Goal: Task Accomplishment & Management: Manage account settings

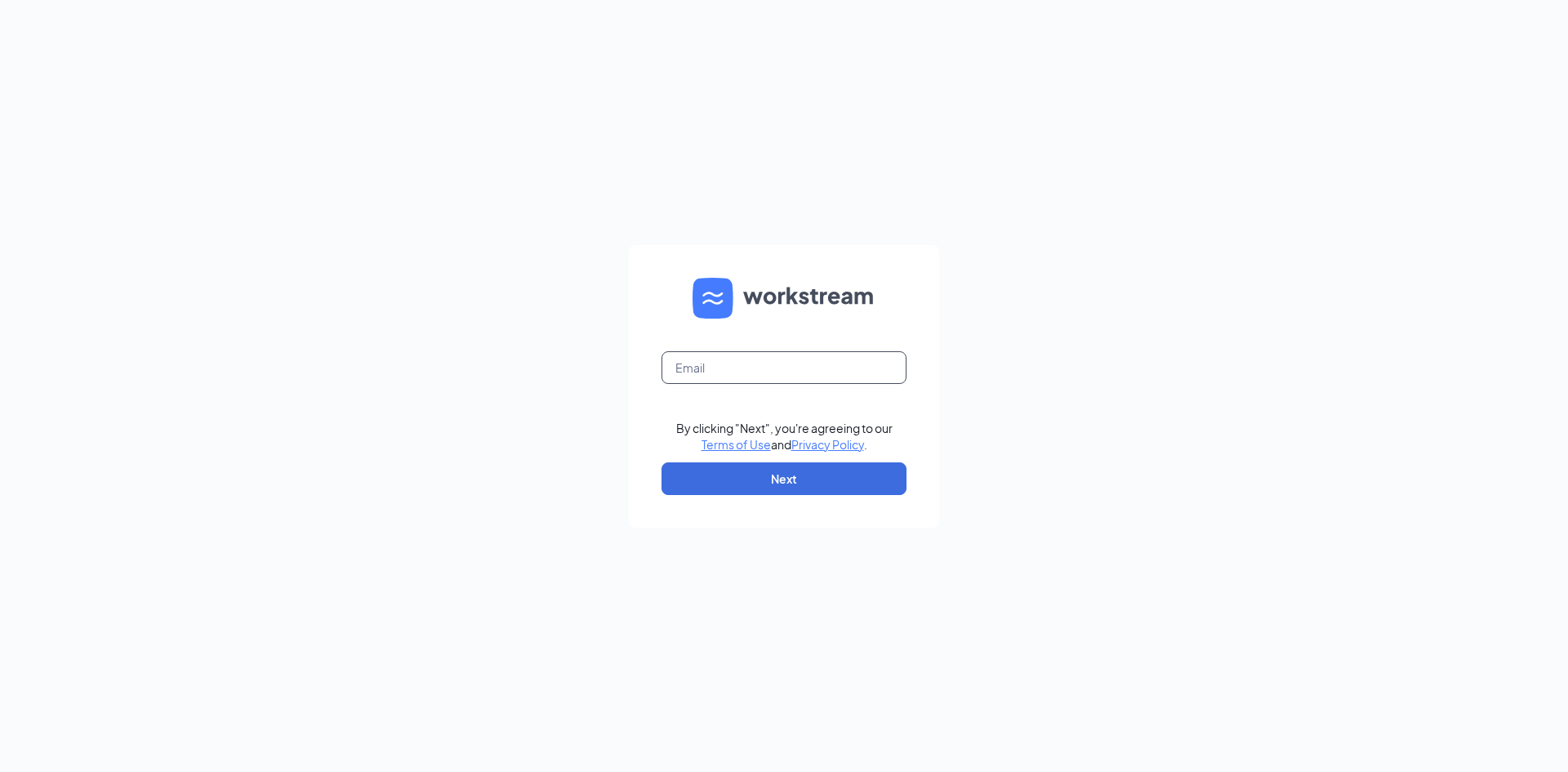
click at [798, 374] on input "text" at bounding box center [784, 368] width 245 height 33
type input "jgaal@belaircantina.com"
click at [734, 487] on button "Next" at bounding box center [784, 479] width 245 height 33
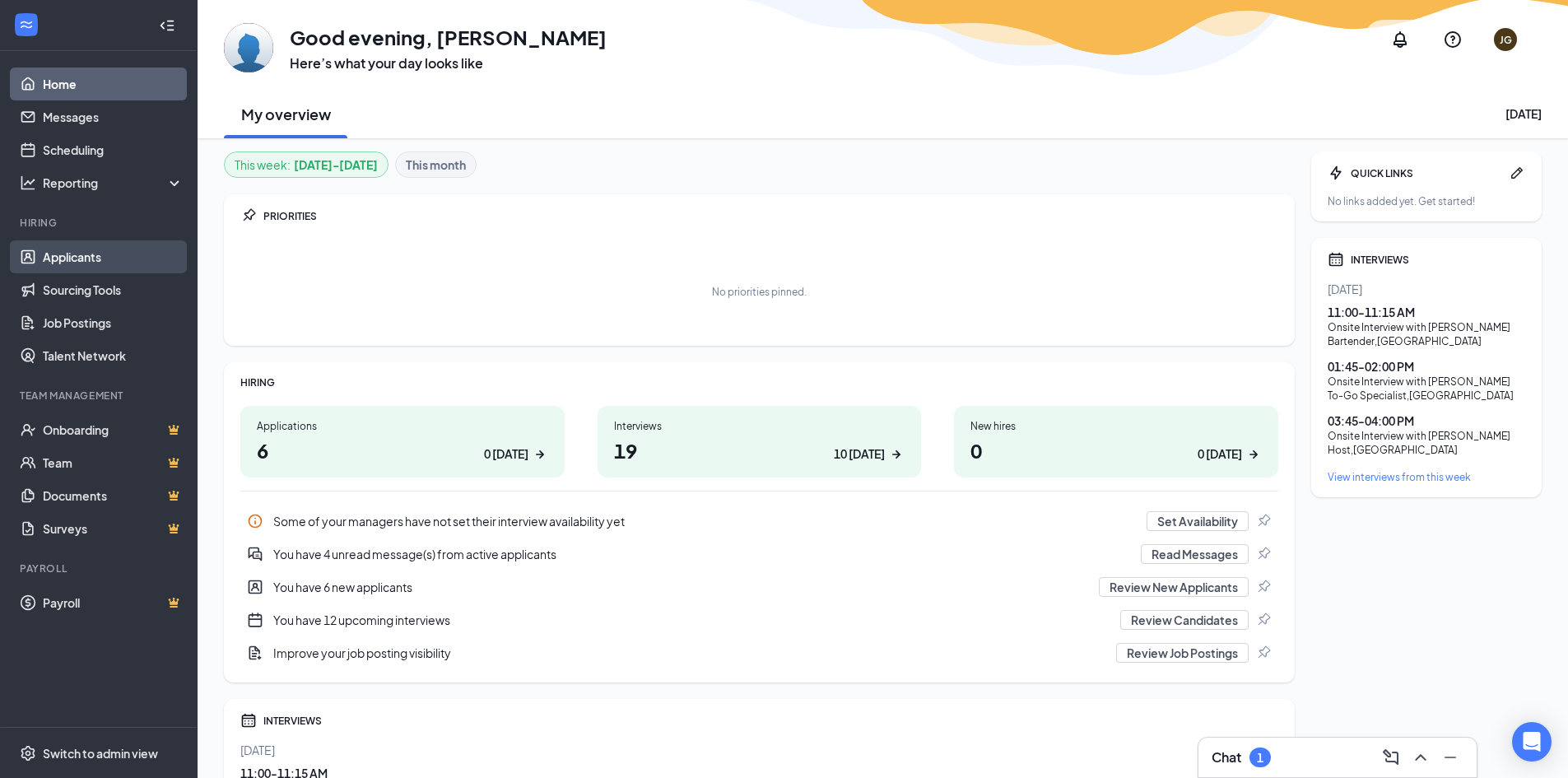
click at [94, 254] on link "Applicants" at bounding box center [113, 257] width 141 height 33
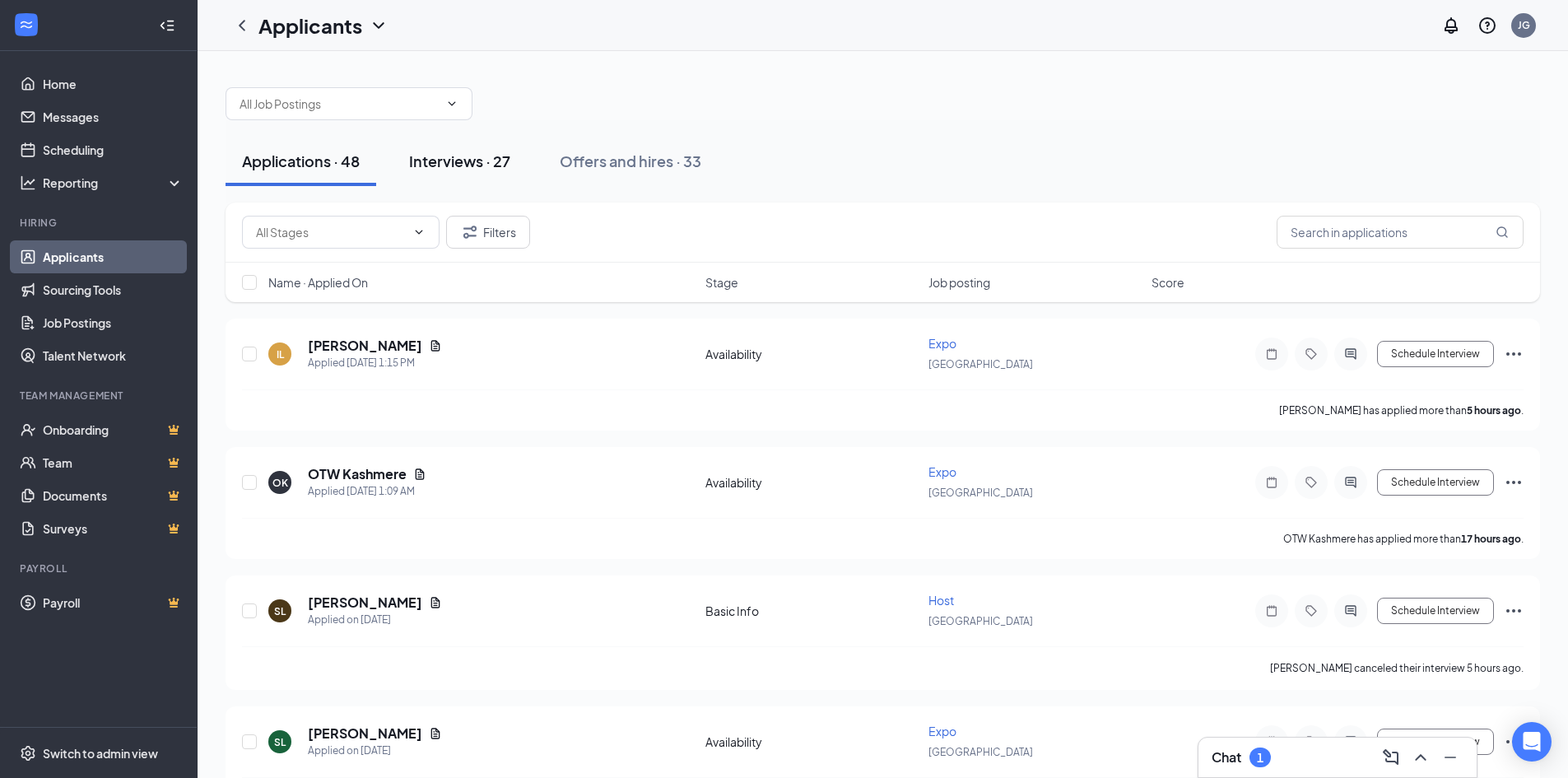
click at [492, 153] on div "Interviews · 27" at bounding box center [459, 161] width 101 height 21
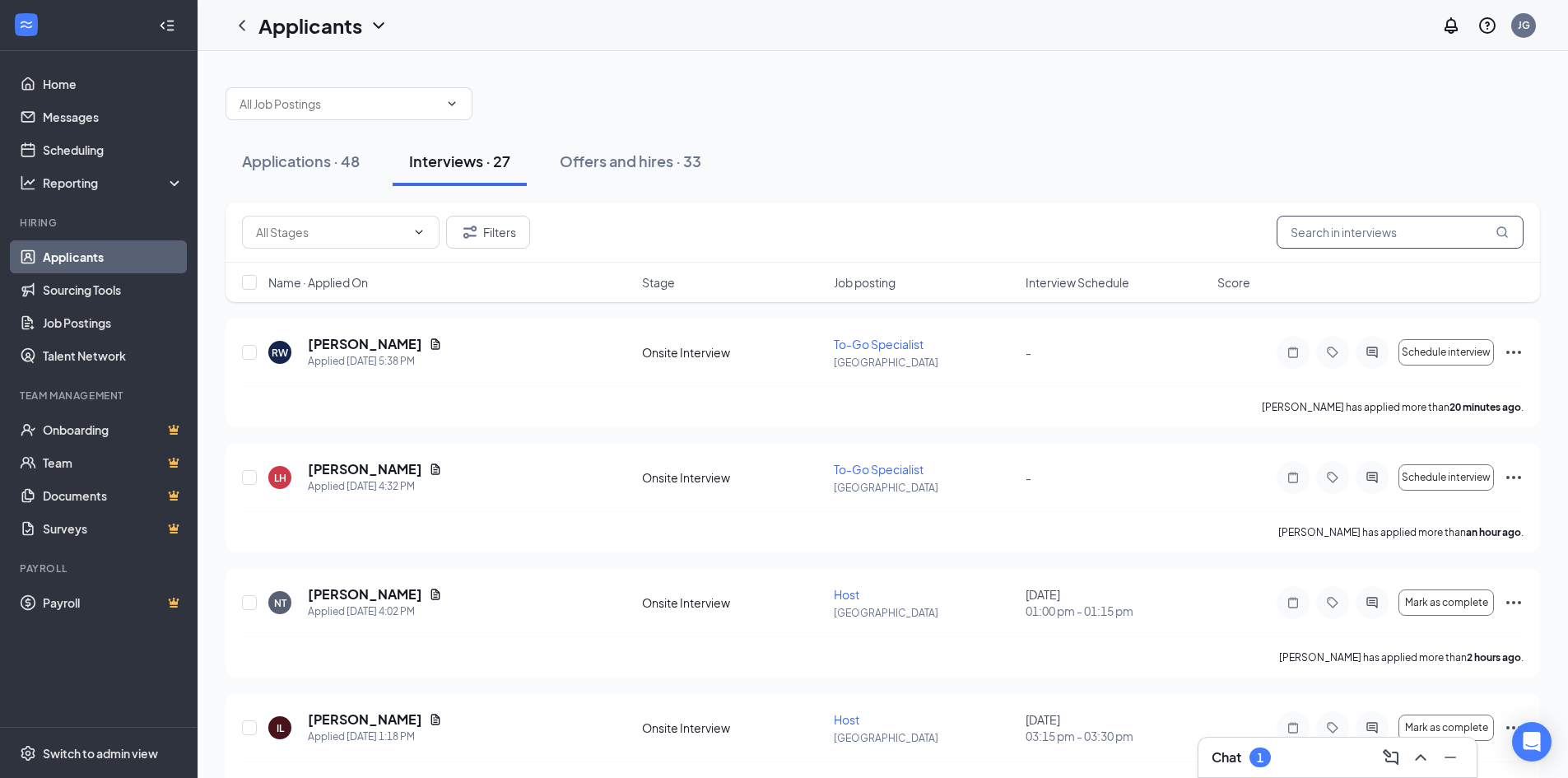
click at [1429, 234] on input "text" at bounding box center [1400, 232] width 247 height 33
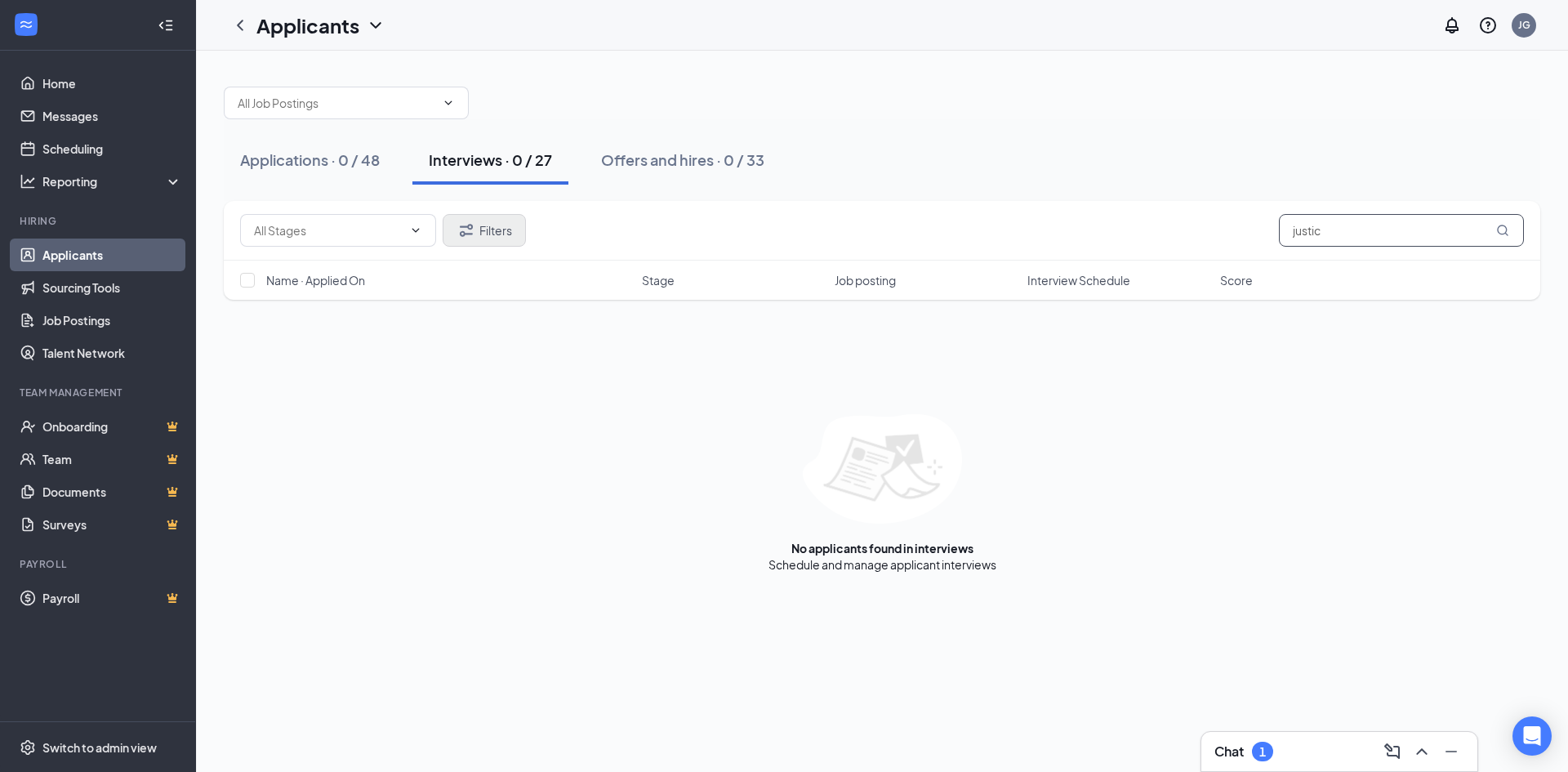
type input "justic"
click at [474, 223] on icon "Filter" at bounding box center [466, 230] width 20 height 20
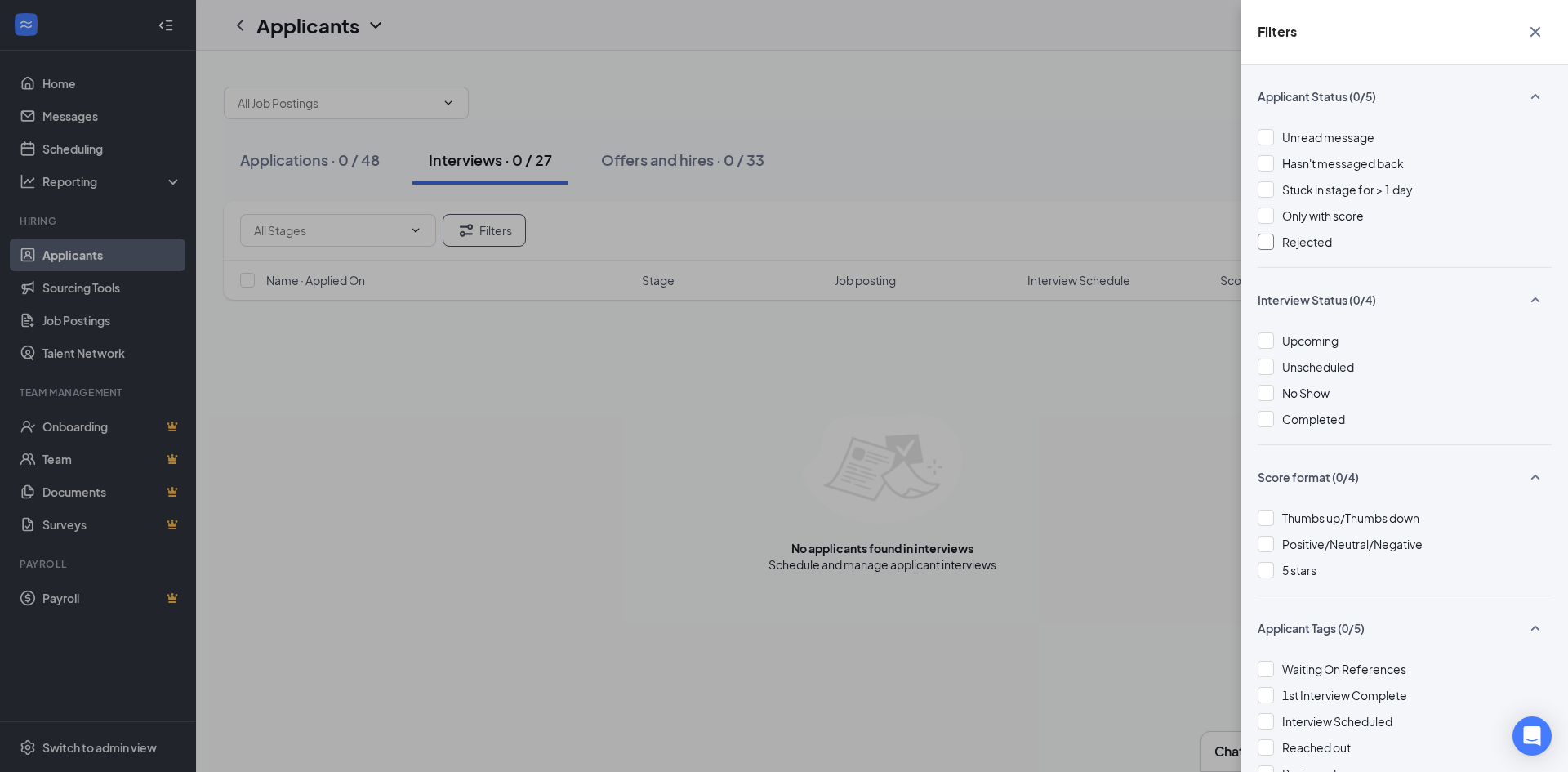
click at [1266, 238] on div at bounding box center [1266, 242] width 16 height 16
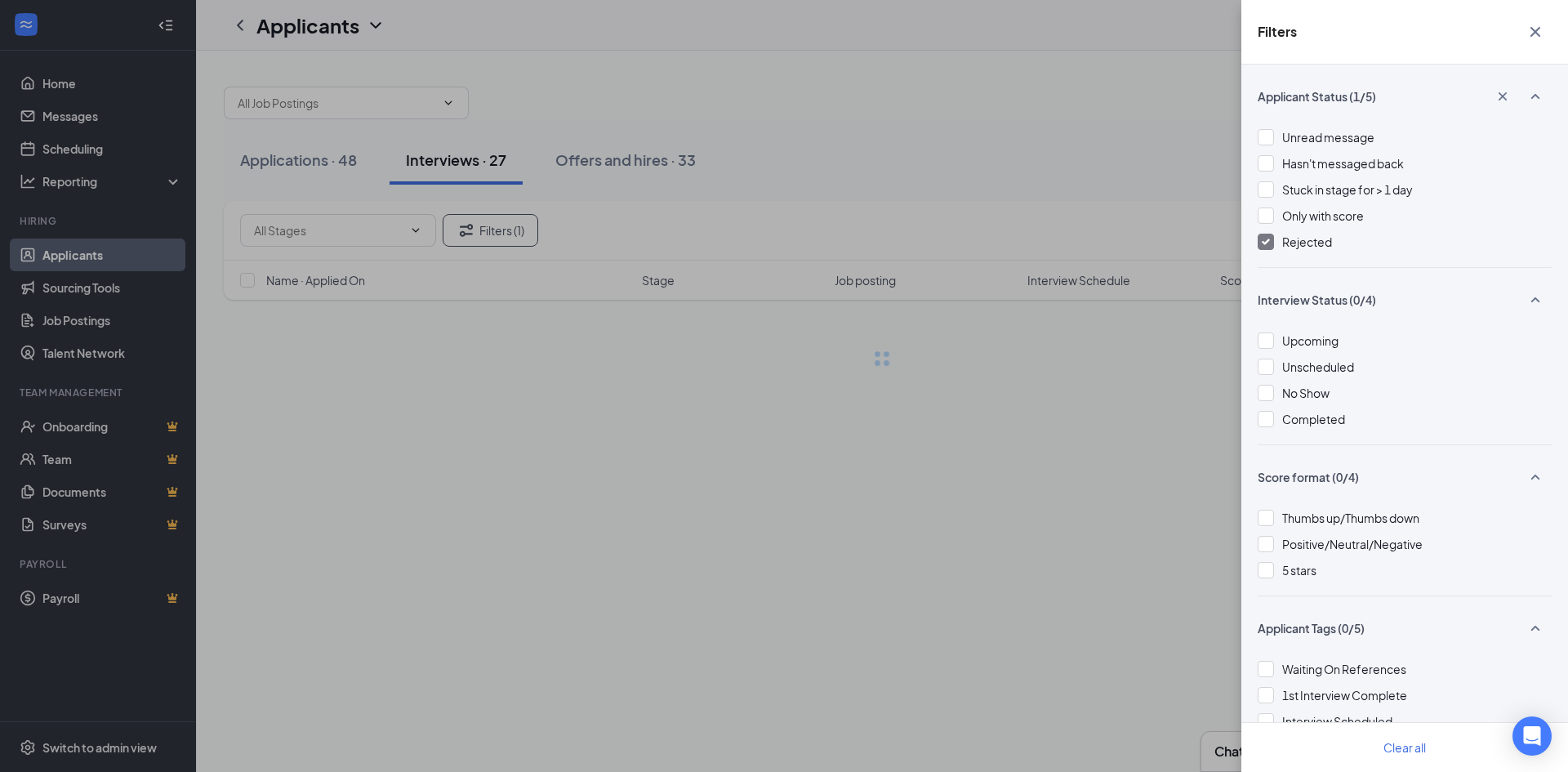
click at [876, 117] on div "Filters Applicant Status (1/5) Unread message Hasn't messaged back Stuck in sta…" at bounding box center [784, 386] width 1568 height 772
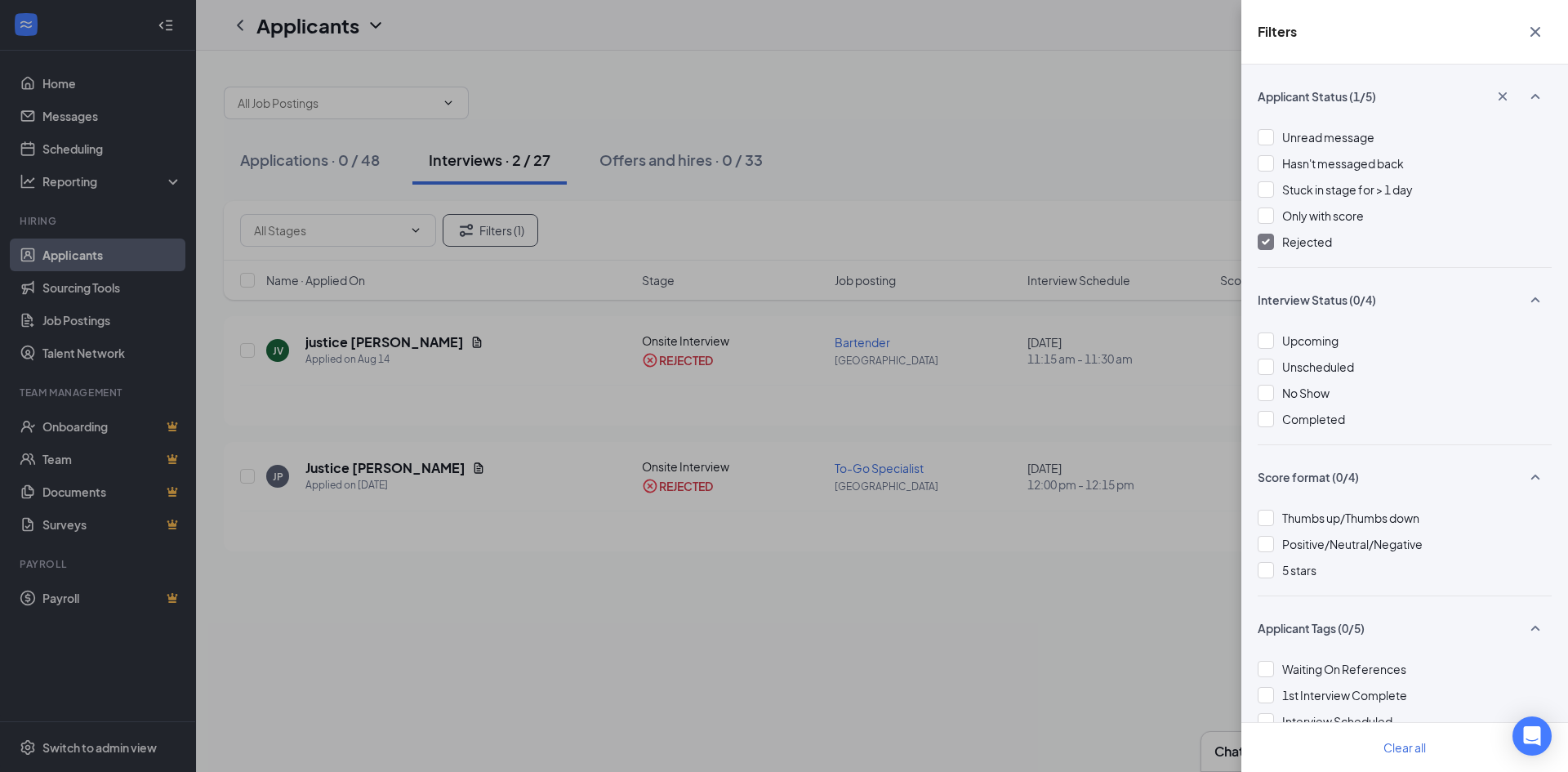
click at [1536, 21] on button "button" at bounding box center [1535, 32] width 33 height 31
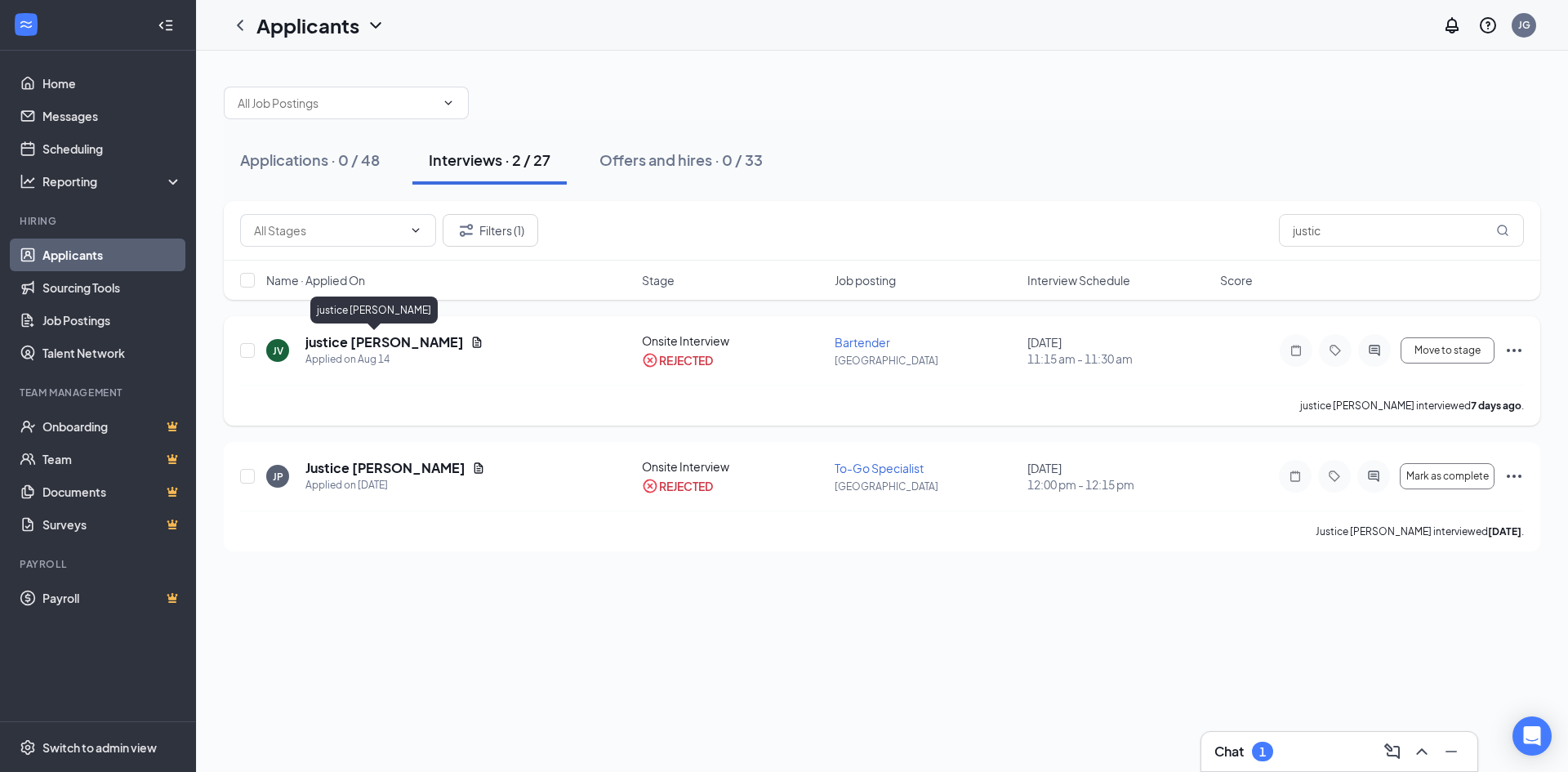
click at [373, 340] on h5 "justice [PERSON_NAME]" at bounding box center [384, 342] width 158 height 18
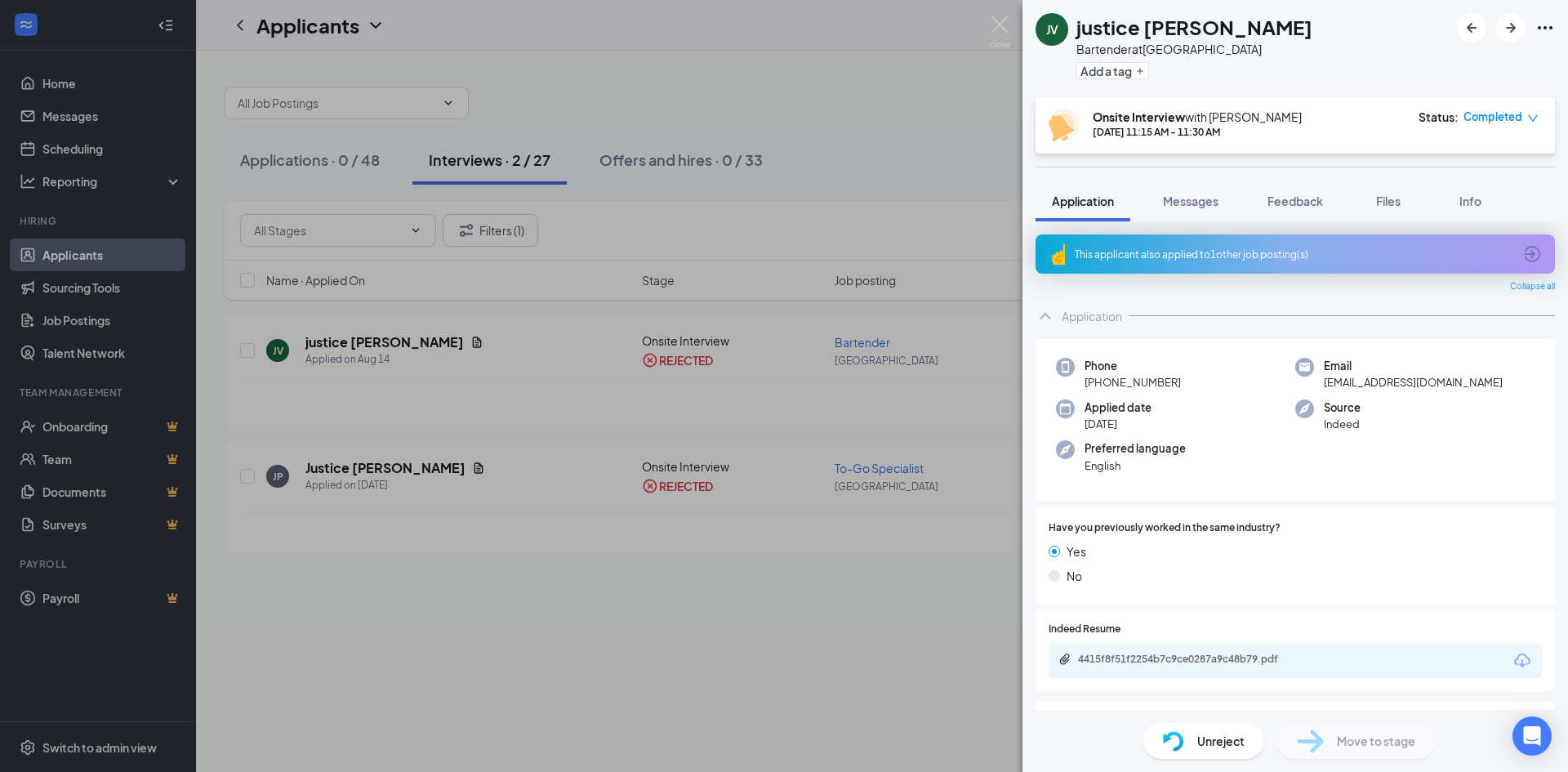
click at [1256, 255] on div "This applicant also applied to 1 other job posting(s)" at bounding box center [1293, 254] width 437 height 14
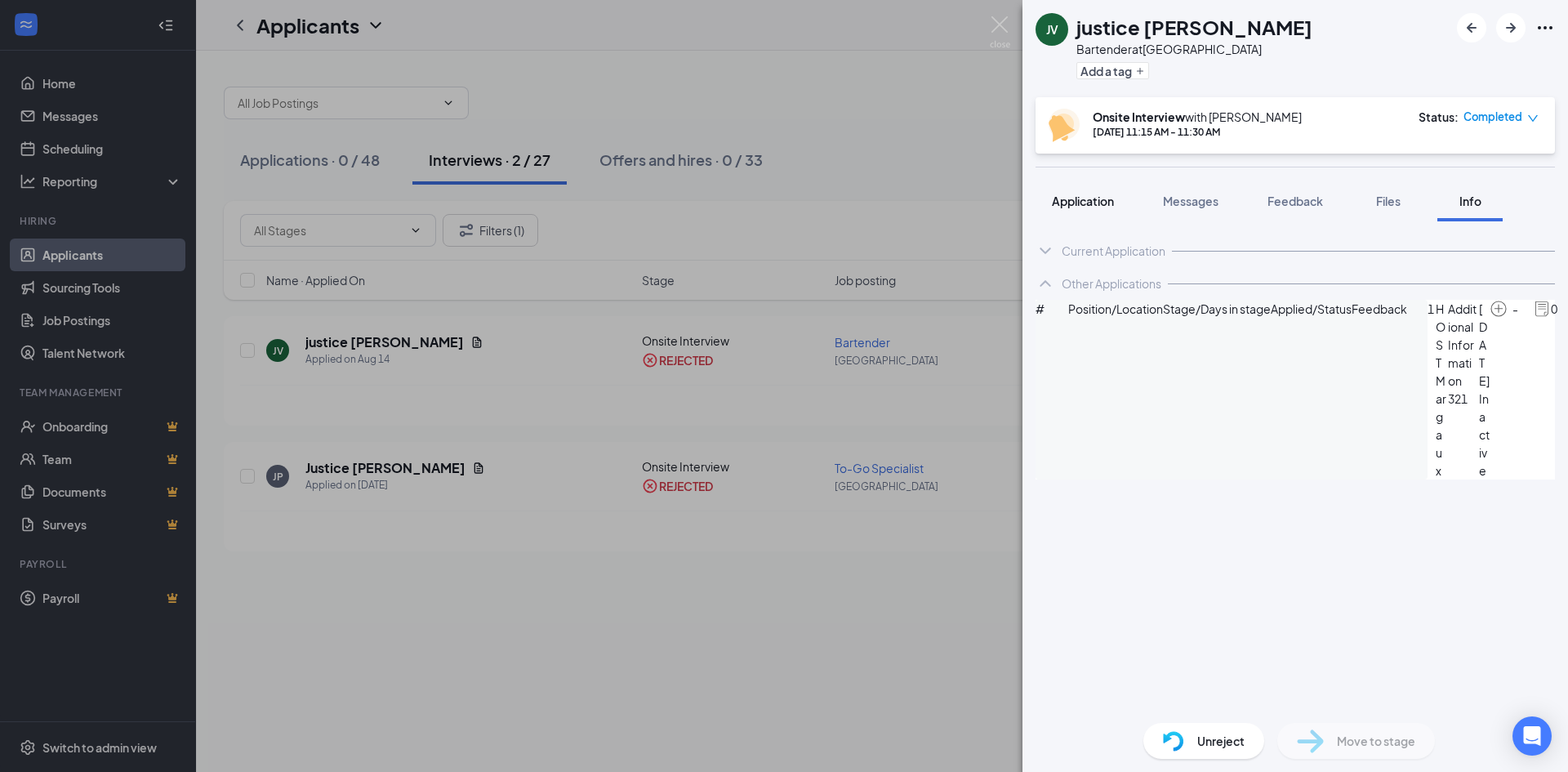
click at [1083, 193] on div "Application" at bounding box center [1083, 200] width 62 height 16
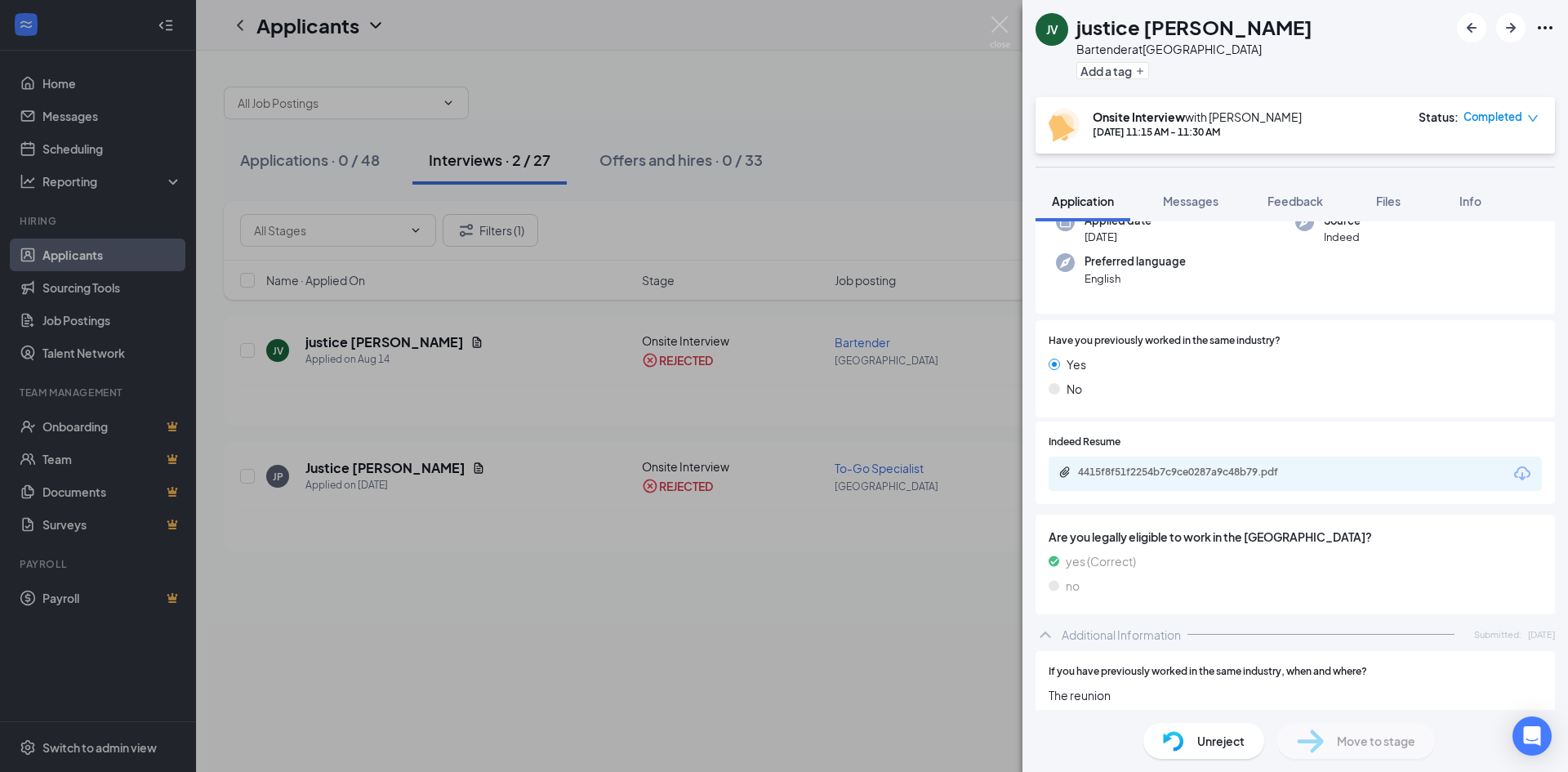
scroll to position [24, 0]
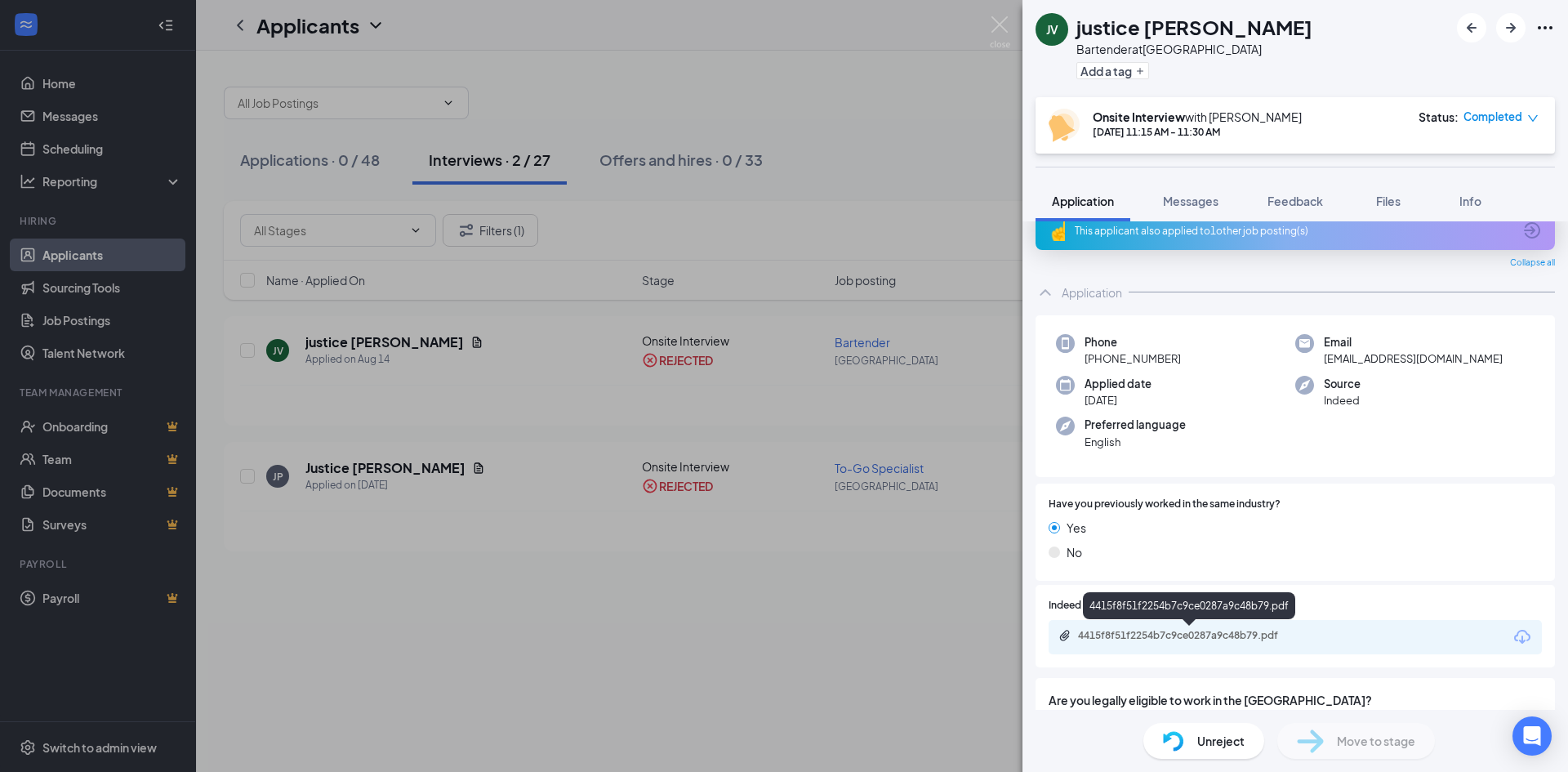
click at [1194, 637] on div "4415f8f51f2254b7c9ce0287a9c48b79.pdf" at bounding box center [1193, 635] width 229 height 13
